Goal: Task Accomplishment & Management: Manage account settings

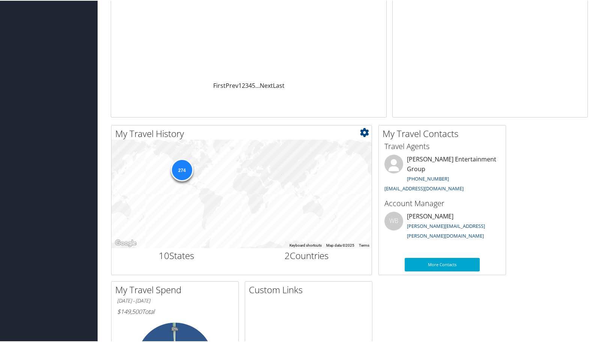
scroll to position [5, 0]
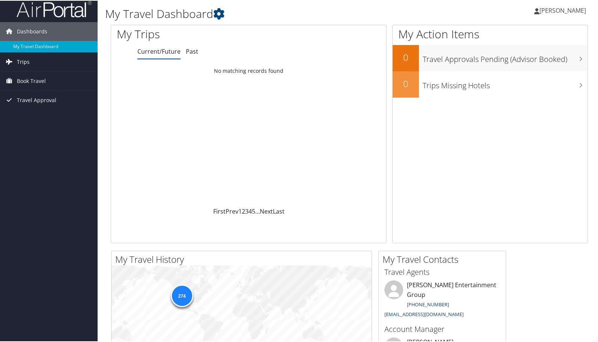
click at [47, 61] on link "Trips" at bounding box center [49, 61] width 98 height 19
click at [37, 86] on link "Past Trips" at bounding box center [49, 87] width 98 height 11
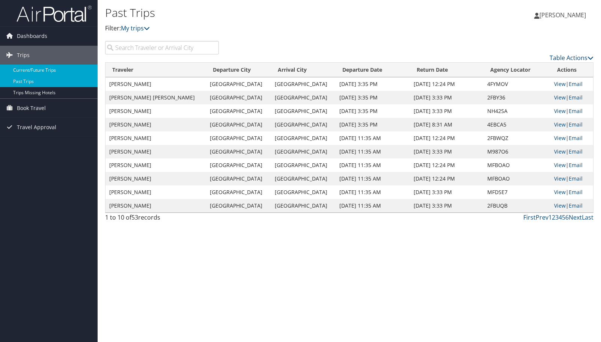
click at [50, 69] on link "Current/Future Trips" at bounding box center [49, 70] width 98 height 11
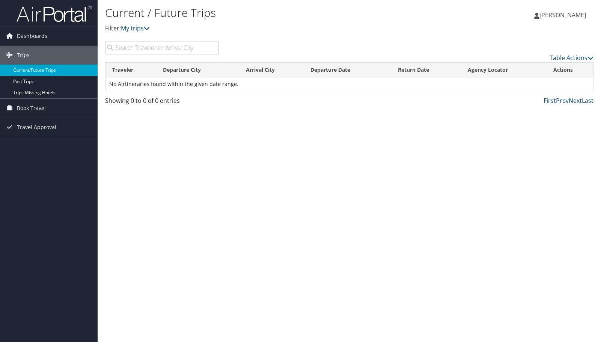
click at [57, 17] on img at bounding box center [54, 14] width 75 height 18
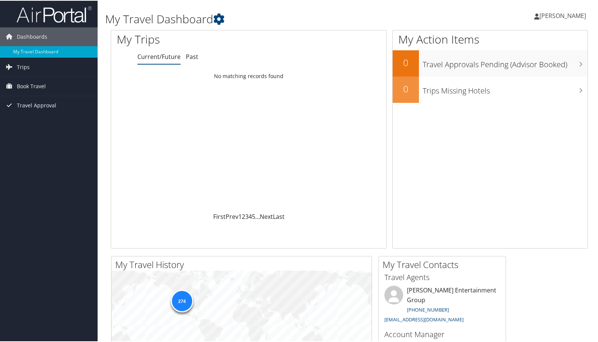
click at [549, 17] on span "[PERSON_NAME]" at bounding box center [563, 15] width 47 height 8
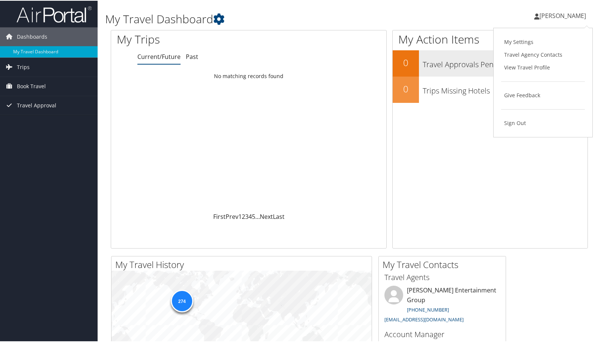
click at [546, 53] on link "Travel Agency Contacts" at bounding box center [543, 54] width 84 height 13
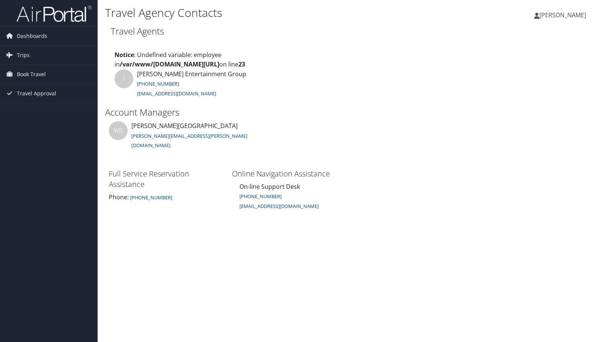
click at [553, 12] on span "[PERSON_NAME]" at bounding box center [563, 15] width 47 height 8
click at [560, 66] on link "View Travel Profile" at bounding box center [544, 66] width 84 height 13
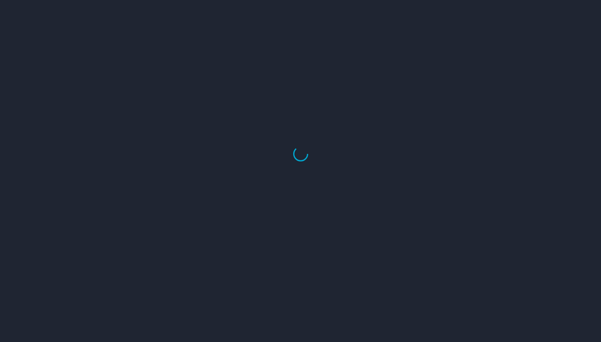
select select "US"
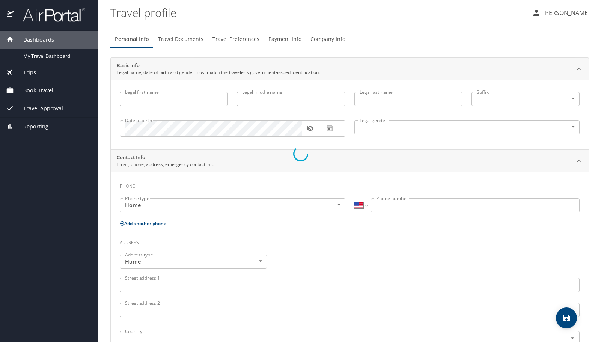
type input "[PERSON_NAME]"
type input "Fleager"
type input "[DEMOGRAPHIC_DATA]"
type input "[PERSON_NAME]"
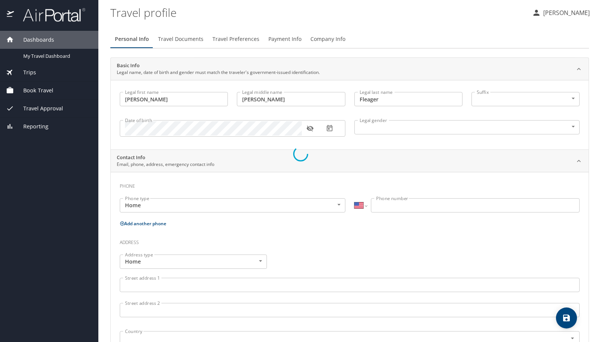
type input "[PERSON_NAME]"
type input "[PHONE_NUMBER]"
select select "US"
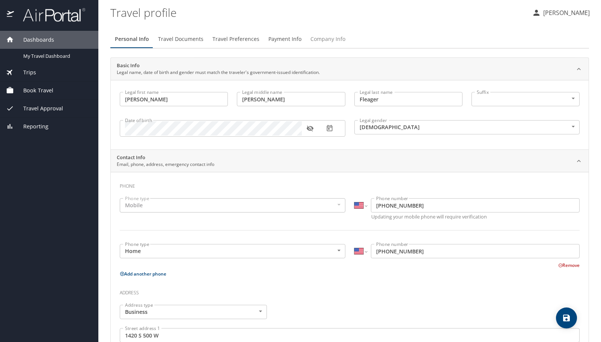
click at [322, 44] on span "Company Info" at bounding box center [328, 39] width 35 height 9
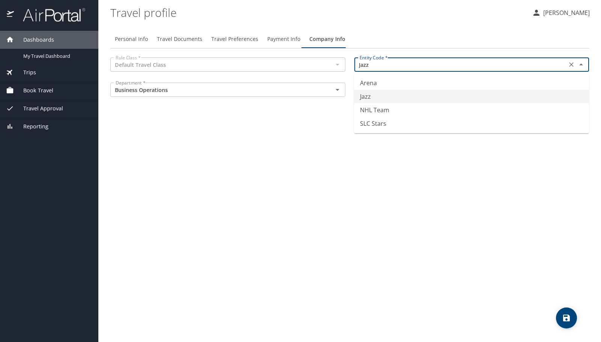
click at [360, 68] on input "Jazz" at bounding box center [461, 65] width 208 height 10
click at [308, 124] on div "Personal Info Travel Documents Travel Preferences Payment Info Company Info Rul…" at bounding box center [349, 183] width 479 height 318
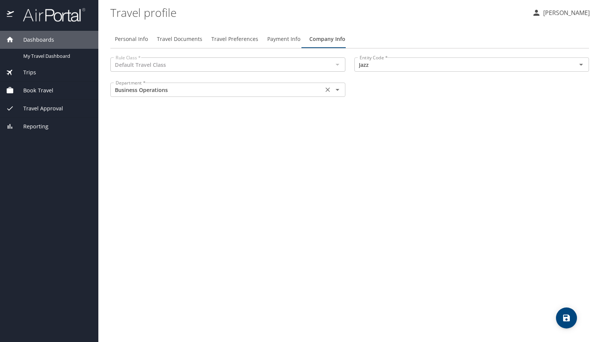
click at [299, 84] on div "Business Operations Department *" at bounding box center [227, 90] width 235 height 14
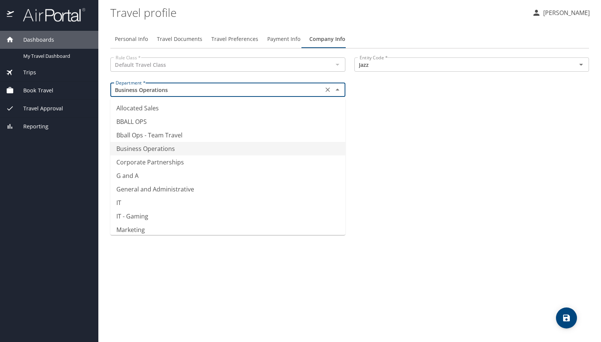
click at [302, 91] on input "Business Operations" at bounding box center [217, 90] width 208 height 10
click at [439, 132] on div "Personal Info Travel Documents Travel Preferences Payment Info Company Info Rul…" at bounding box center [349, 183] width 479 height 318
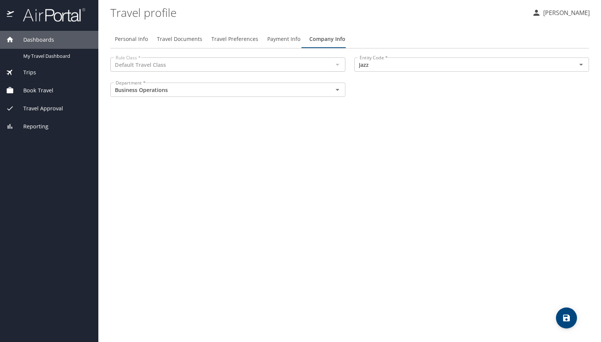
click at [562, 12] on p "[PERSON_NAME]" at bounding box center [565, 12] width 49 height 9
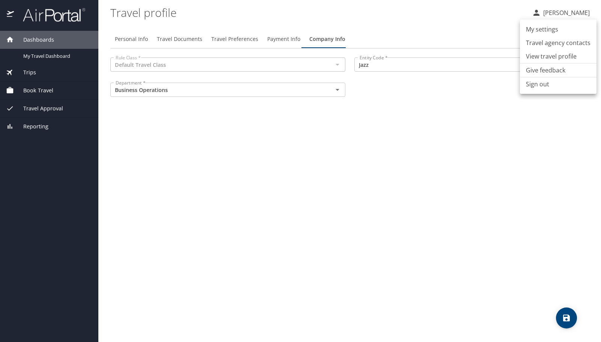
click at [554, 27] on li "My settings" at bounding box center [558, 30] width 77 height 14
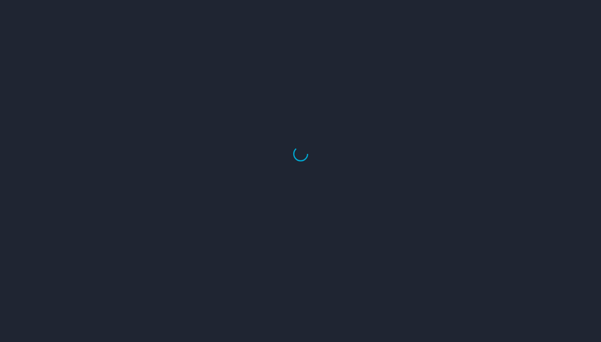
select select "US"
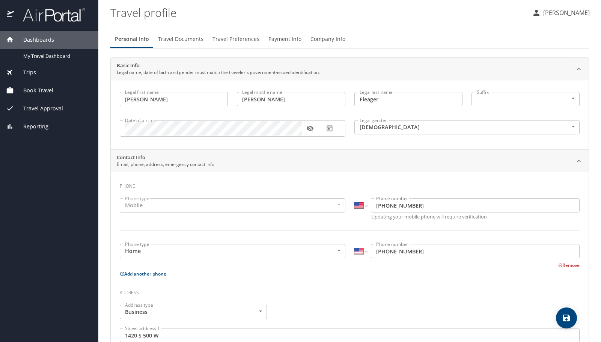
click at [264, 41] on button "Payment Info" at bounding box center [285, 39] width 42 height 18
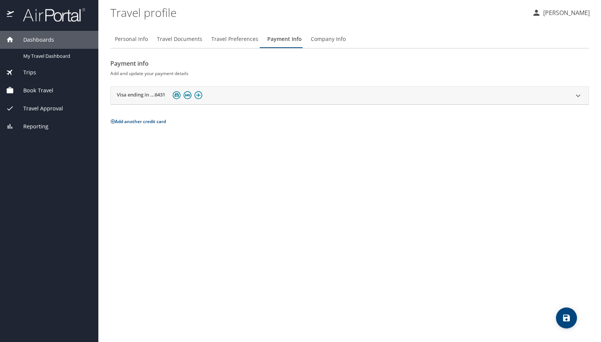
click at [246, 41] on span "Travel Preferences" at bounding box center [234, 39] width 47 height 9
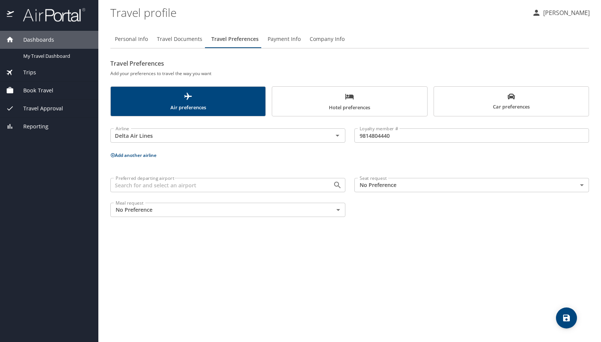
click at [221, 39] on span "Travel Preferences" at bounding box center [234, 39] width 47 height 9
click at [184, 40] on span "Travel Documents" at bounding box center [179, 39] width 45 height 9
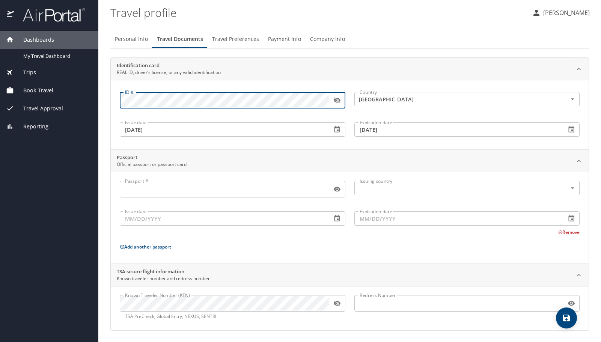
click at [340, 103] on icon "button" at bounding box center [338, 101] width 8 height 8
click at [143, 42] on span "Personal Info" at bounding box center [131, 39] width 33 height 9
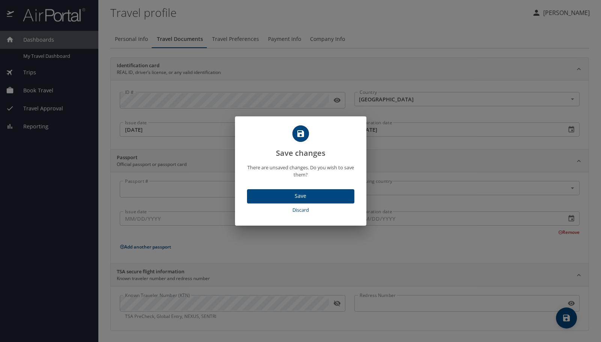
drag, startPoint x: 301, startPoint y: 44, endPoint x: 304, endPoint y: 73, distance: 28.7
click at [301, 44] on div "Save changes There are unsaved changes. Do you wish to save them? Save Discard" at bounding box center [300, 171] width 601 height 342
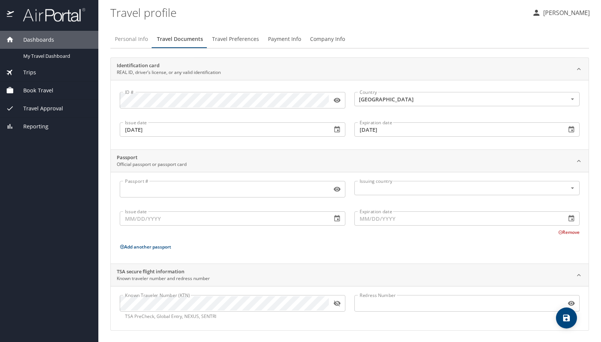
click at [128, 41] on span "Personal Info" at bounding box center [131, 39] width 33 height 9
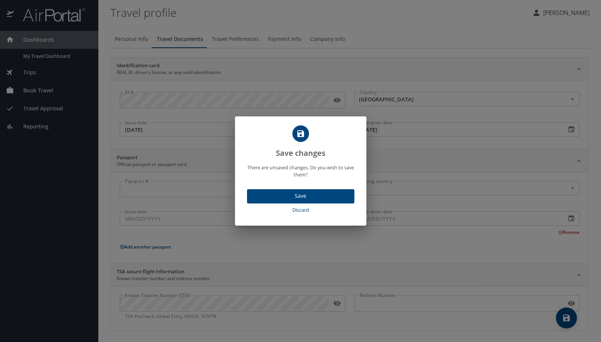
click at [263, 194] on span "Save" at bounding box center [300, 196] width 95 height 9
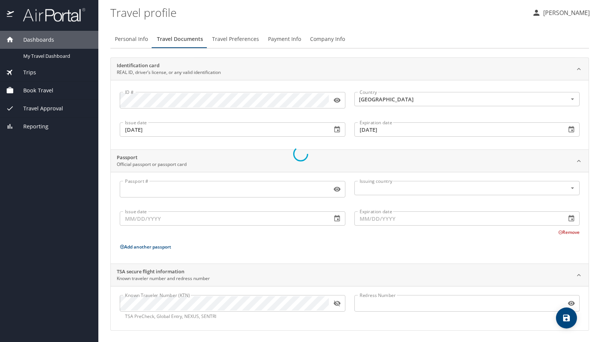
select select "US"
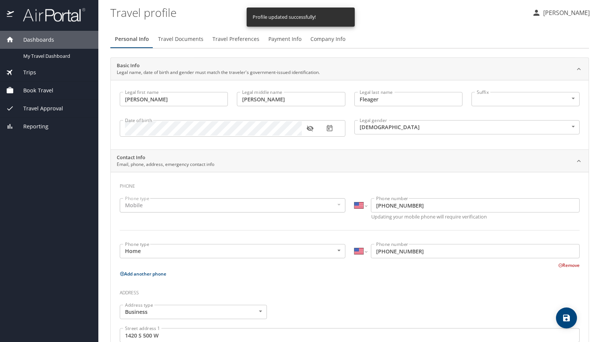
select select "US"
click at [36, 125] on span "Reporting" at bounding box center [31, 126] width 35 height 8
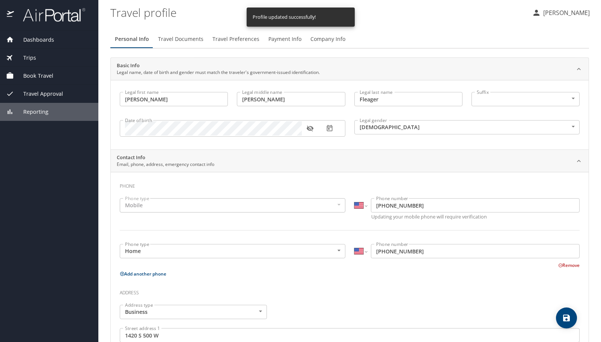
drag, startPoint x: 71, startPoint y: 42, endPoint x: 71, endPoint y: 47, distance: 4.9
click at [71, 42] on div "Dashboards" at bounding box center [49, 40] width 86 height 8
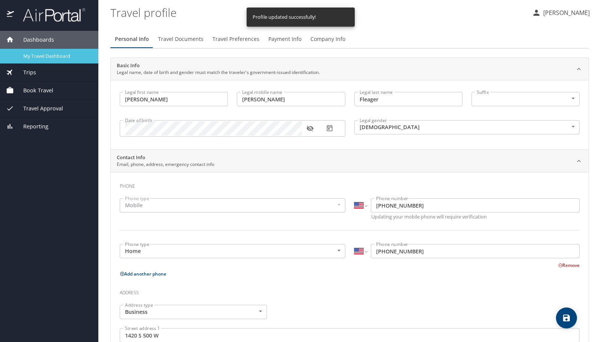
click at [62, 57] on span "My Travel Dashboard" at bounding box center [56, 56] width 66 height 7
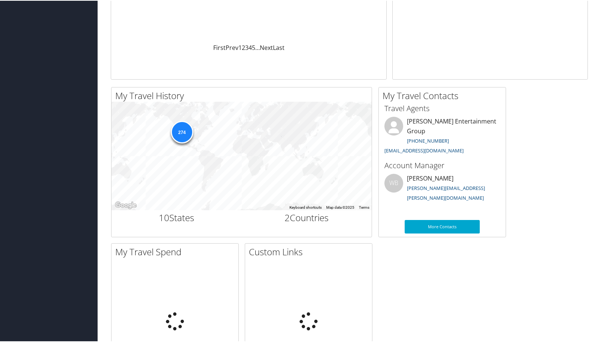
scroll to position [184, 0]
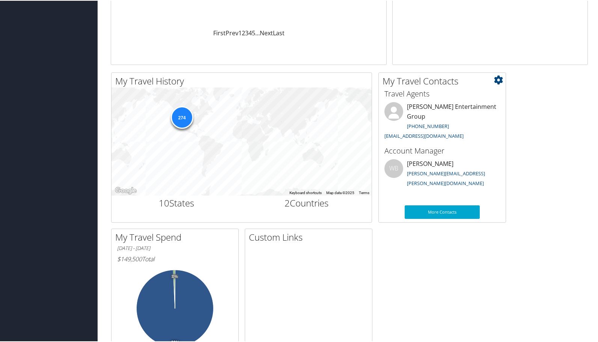
click at [474, 106] on li "[PERSON_NAME] Entertainment Group [PHONE_NUMBER] [EMAIL_ADDRESS][DOMAIN_NAME]" at bounding box center [442, 121] width 123 height 40
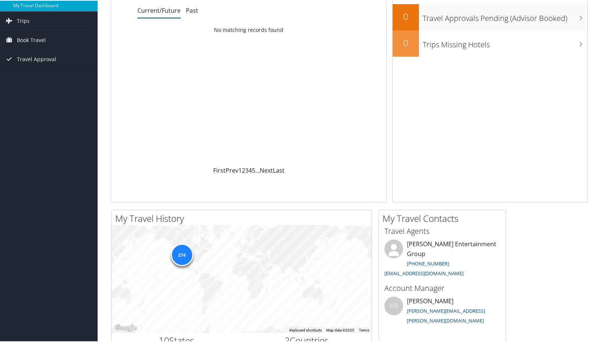
scroll to position [0, 0]
